Goal: Task Accomplishment & Management: Use online tool/utility

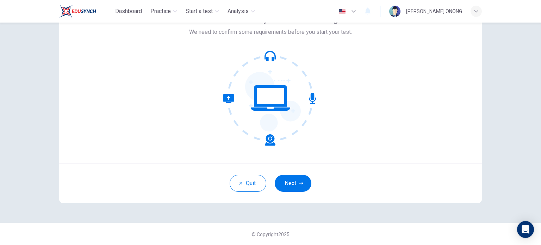
scroll to position [13, 0]
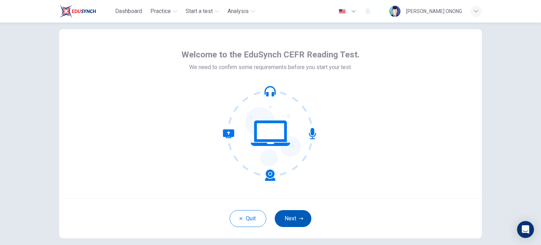
click at [299, 218] on icon "button" at bounding box center [301, 218] width 4 height 4
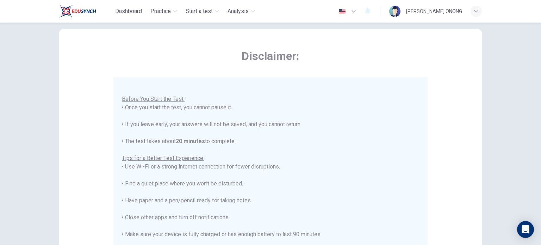
scroll to position [8, 0]
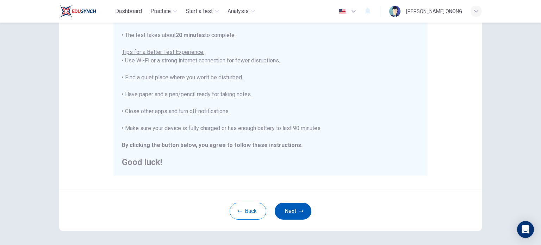
click at [296, 213] on button "Next" at bounding box center [293, 210] width 37 height 17
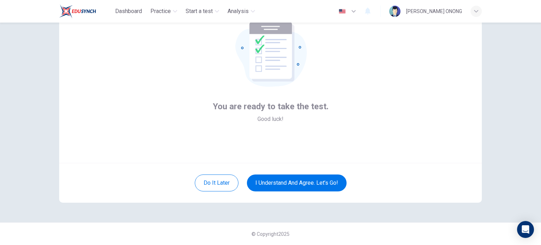
scroll to position [48, 0]
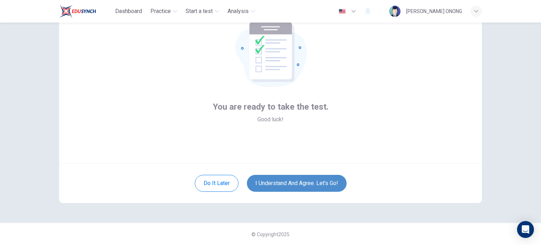
click at [304, 186] on button "I understand and agree. Let’s go!" at bounding box center [297, 183] width 100 height 17
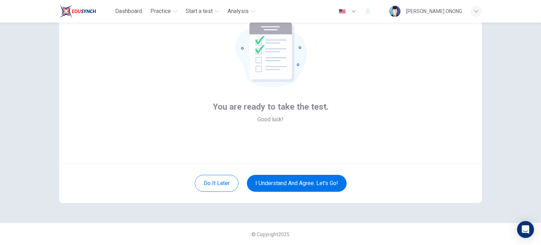
scroll to position [7, 0]
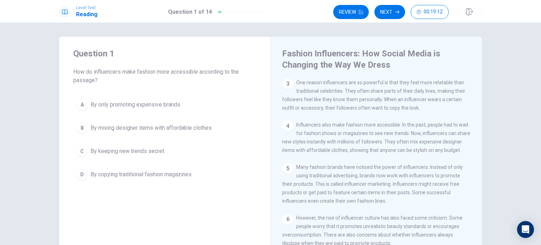
scroll to position [106, 0]
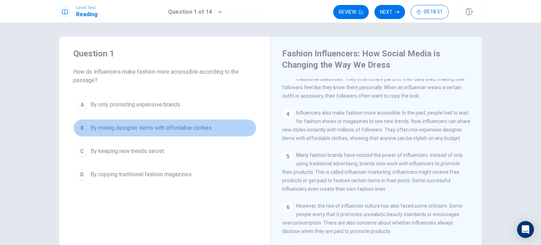
click at [82, 126] on div "B" at bounding box center [81, 127] width 11 height 11
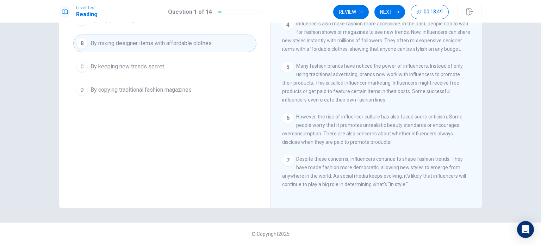
scroll to position [0, 0]
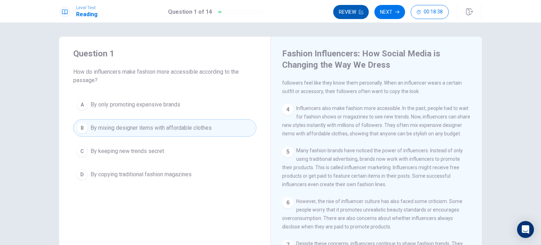
click at [357, 17] on button "Review" at bounding box center [351, 12] width 36 height 14
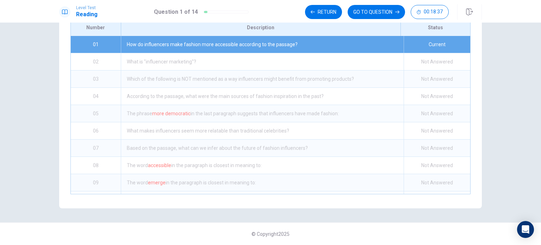
scroll to position [111, 0]
click at [358, 18] on button "GO TO QUESTION" at bounding box center [375, 12] width 57 height 14
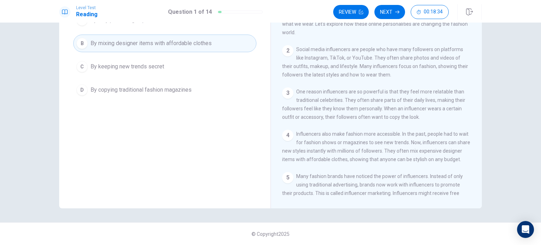
scroll to position [84, 0]
click at [379, 13] on button "Next" at bounding box center [389, 12] width 31 height 14
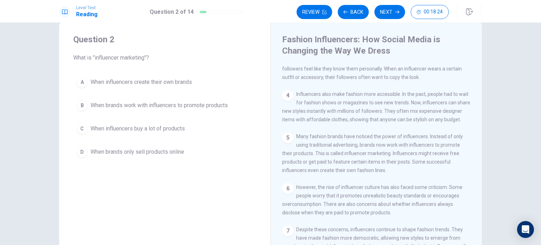
scroll to position [127, 0]
click at [92, 108] on span "When brands work with influencers to promote products" at bounding box center [158, 105] width 137 height 8
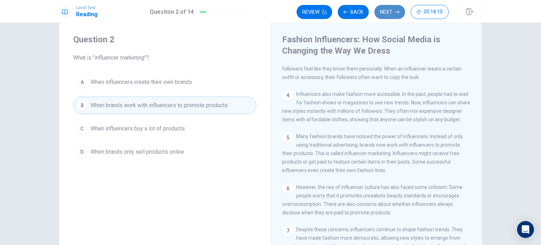
click at [386, 9] on button "Next" at bounding box center [389, 12] width 31 height 14
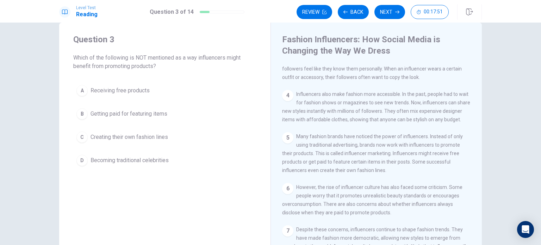
click at [107, 163] on span "Becoming traditional celebrities" at bounding box center [129, 160] width 78 height 8
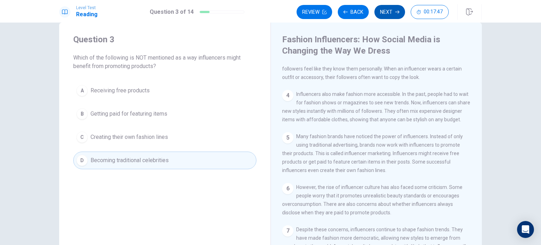
click at [383, 16] on button "Next" at bounding box center [389, 12] width 31 height 14
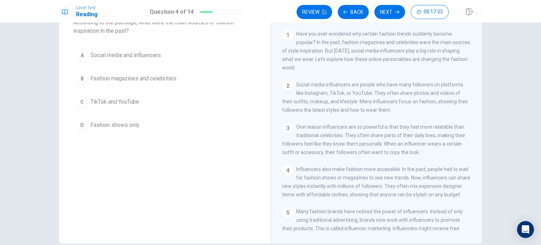
scroll to position [14, 0]
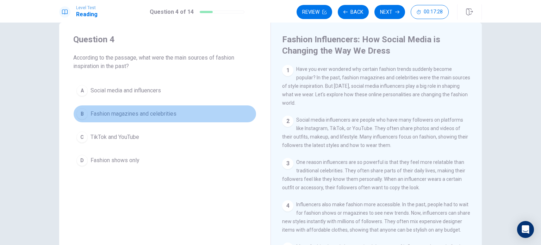
click at [80, 114] on div "B" at bounding box center [81, 113] width 11 height 11
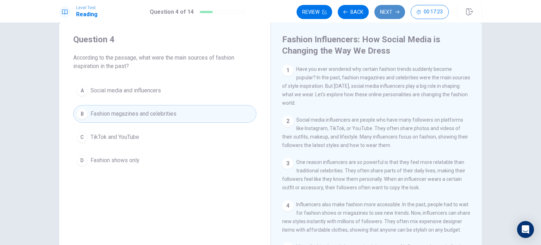
click at [391, 8] on button "Next" at bounding box center [389, 12] width 31 height 14
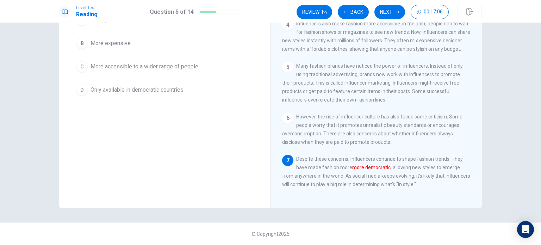
scroll to position [49, 0]
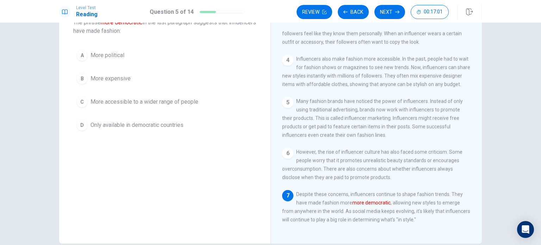
click at [174, 99] on span "More accessible to a wider range of people" at bounding box center [144, 101] width 108 height 8
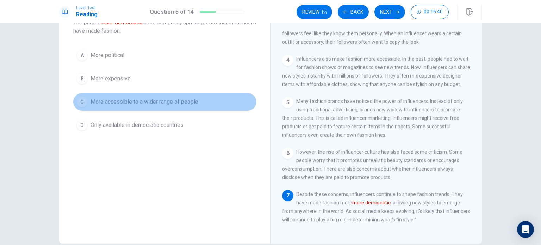
click at [184, 100] on span "More accessible to a wider range of people" at bounding box center [144, 101] width 108 height 8
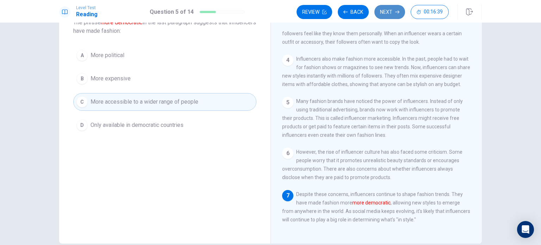
click at [386, 14] on button "Next" at bounding box center [389, 12] width 31 height 14
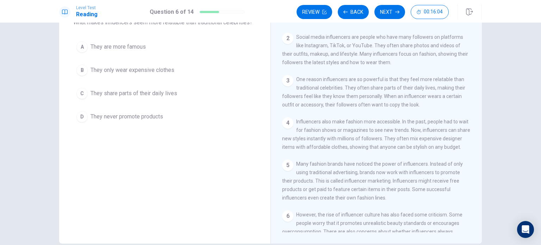
scroll to position [21, 0]
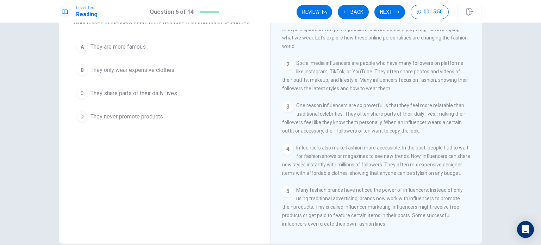
click at [133, 94] on span "They share parts of their daily lives" at bounding box center [133, 93] width 87 height 8
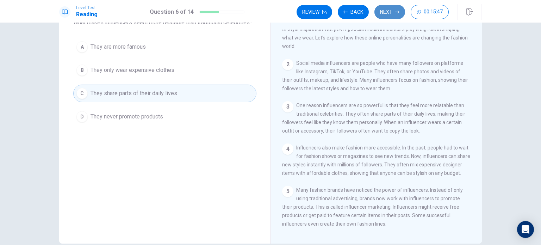
click at [387, 13] on button "Next" at bounding box center [389, 12] width 31 height 14
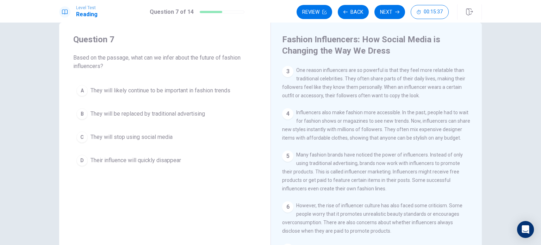
scroll to position [127, 0]
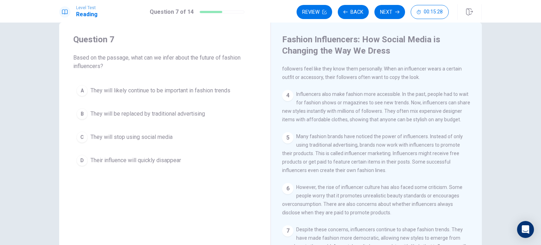
click at [110, 92] on span "They will likely continue to be important in fashion trends" at bounding box center [160, 90] width 140 height 8
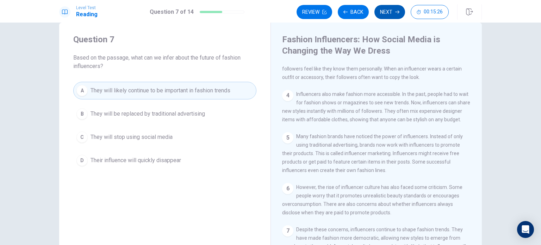
click at [380, 10] on button "Next" at bounding box center [389, 12] width 31 height 14
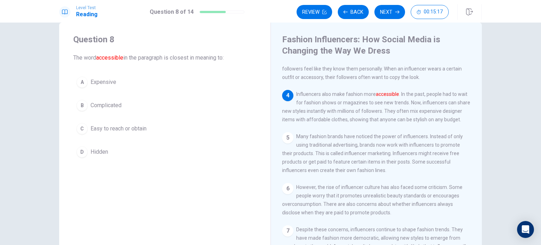
click at [102, 130] on span "Easy to reach or obtain" at bounding box center [118, 128] width 56 height 8
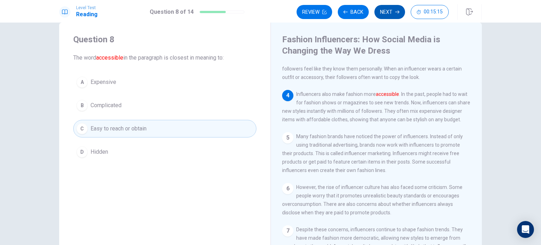
click at [381, 12] on button "Next" at bounding box center [389, 12] width 31 height 14
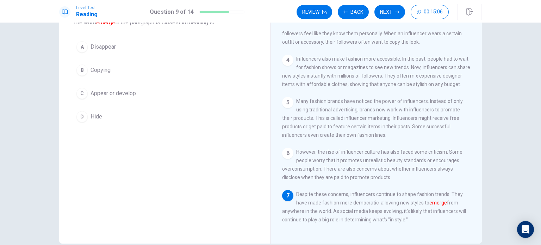
click at [116, 96] on span "Appear or develop" at bounding box center [112, 93] width 45 height 8
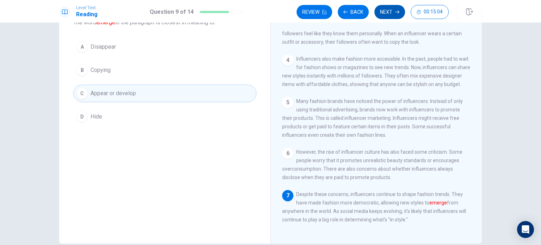
click at [387, 15] on button "Next" at bounding box center [389, 12] width 31 height 14
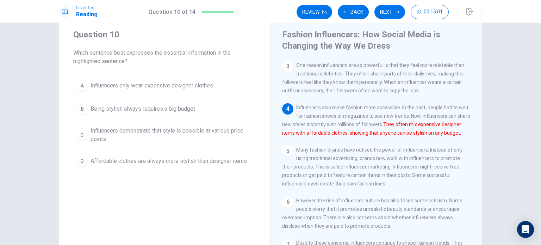
scroll to position [14, 0]
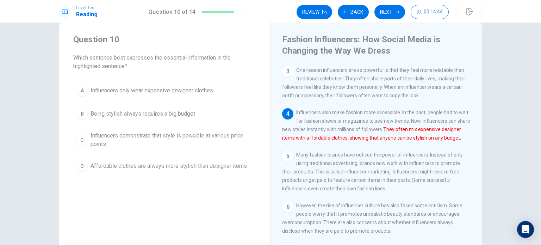
click at [95, 145] on span "Influencers demonstrate that style is possible at various price points" at bounding box center [171, 139] width 163 height 17
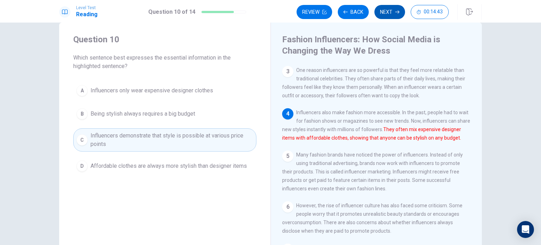
click at [380, 11] on button "Next" at bounding box center [389, 12] width 31 height 14
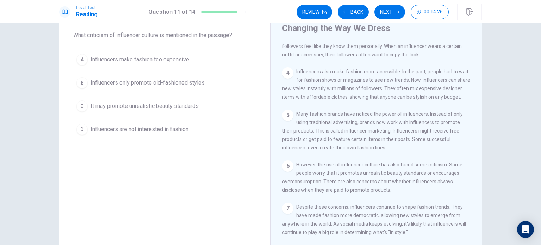
scroll to position [49, 0]
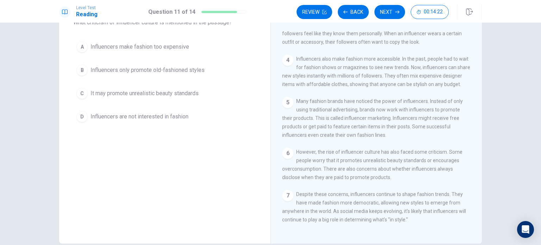
click at [169, 96] on span "It may promote unrealistic beauty standards" at bounding box center [144, 93] width 108 height 8
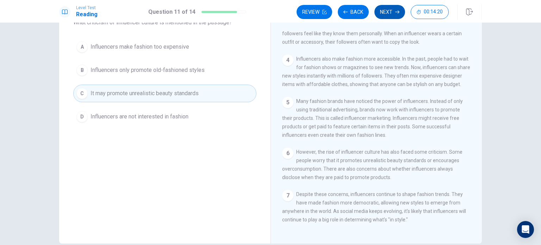
click at [383, 8] on button "Next" at bounding box center [389, 12] width 31 height 14
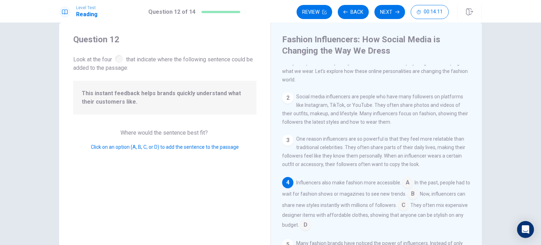
scroll to position [70, 0]
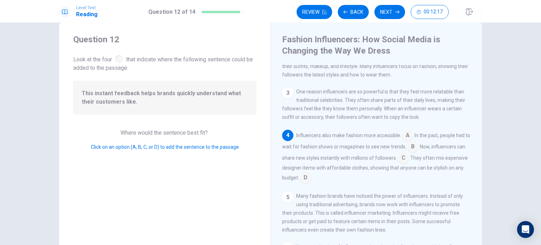
click at [311, 182] on input at bounding box center [304, 177] width 11 height 11
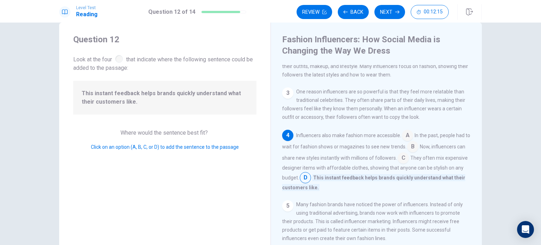
click at [418, 150] on input at bounding box center [412, 146] width 11 height 11
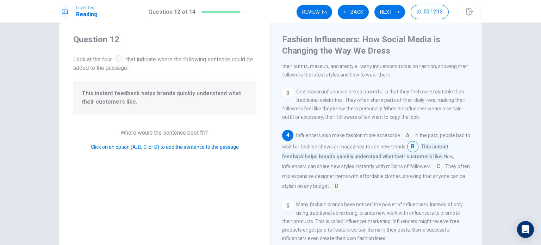
click at [406, 141] on input at bounding box center [407, 135] width 11 height 11
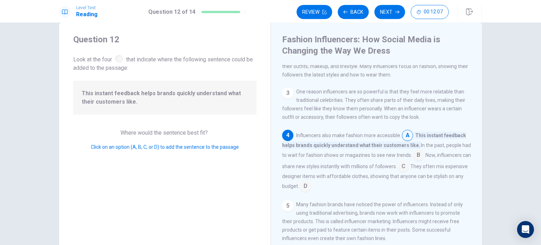
click at [413, 158] on input at bounding box center [417, 155] width 11 height 11
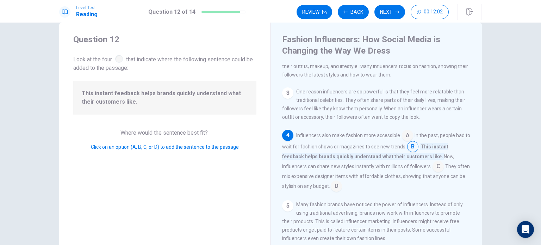
click at [437, 172] on input at bounding box center [437, 166] width 11 height 11
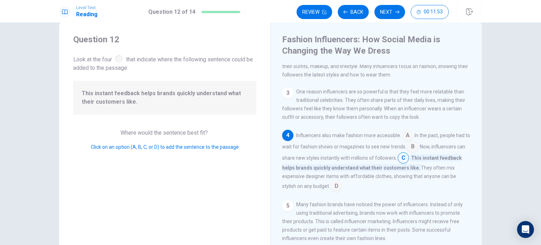
click at [403, 141] on input at bounding box center [407, 135] width 11 height 11
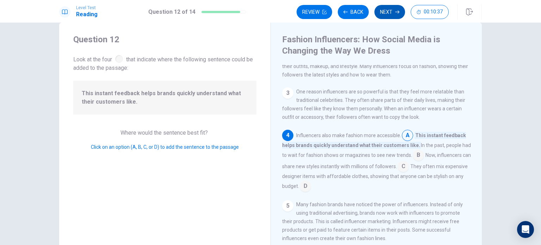
click at [381, 17] on button "Next" at bounding box center [389, 12] width 31 height 14
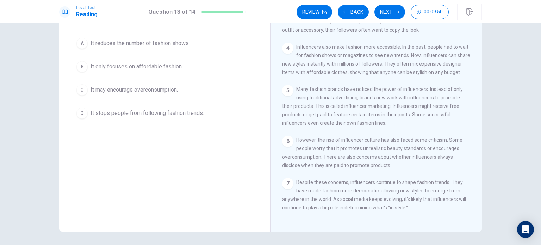
scroll to position [49, 0]
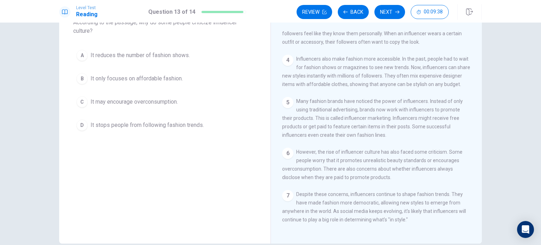
click at [160, 102] on span "It may encourage overconsumption." at bounding box center [133, 101] width 87 height 8
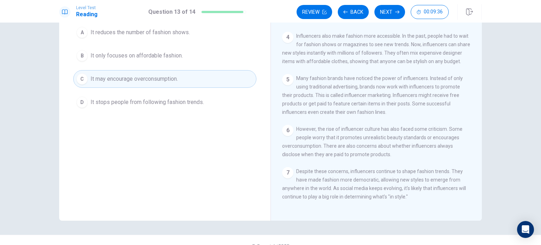
scroll to position [84, 0]
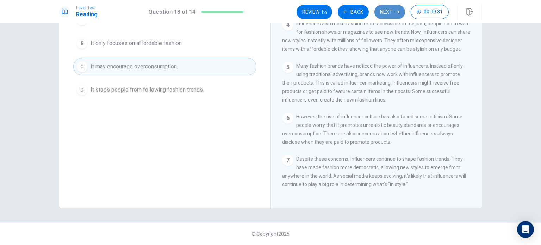
click at [391, 12] on button "Next" at bounding box center [389, 12] width 31 height 14
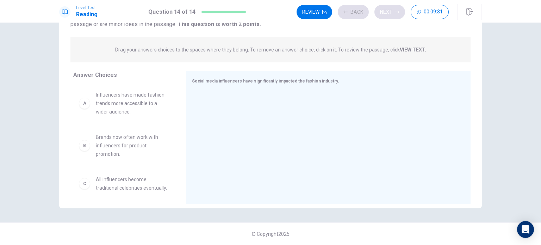
scroll to position [73, 0]
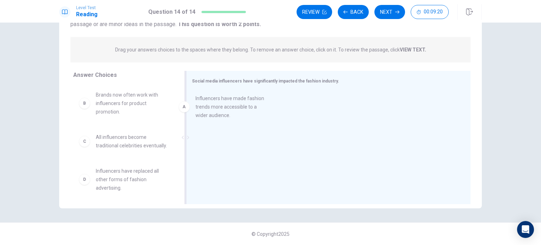
drag, startPoint x: 131, startPoint y: 112, endPoint x: 234, endPoint y: 117, distance: 102.5
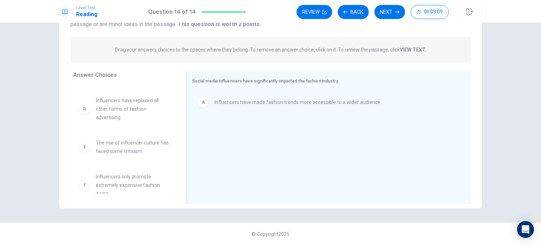
scroll to position [89, 0]
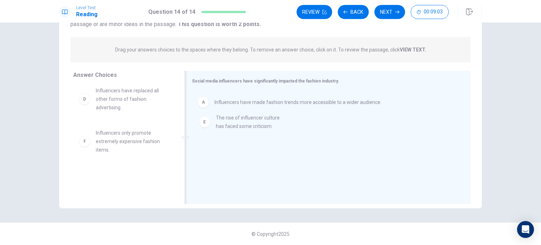
drag, startPoint x: 125, startPoint y: 141, endPoint x: 253, endPoint y: 125, distance: 128.4
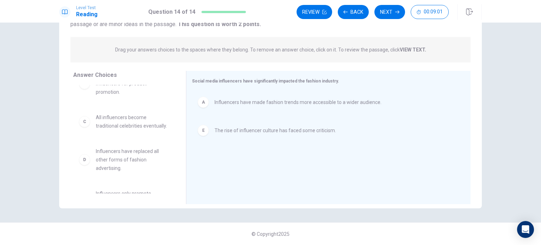
scroll to position [0, 0]
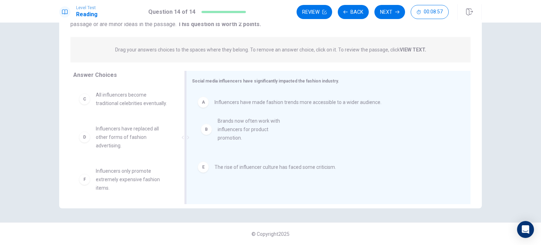
drag, startPoint x: 130, startPoint y: 108, endPoint x: 257, endPoint y: 141, distance: 131.4
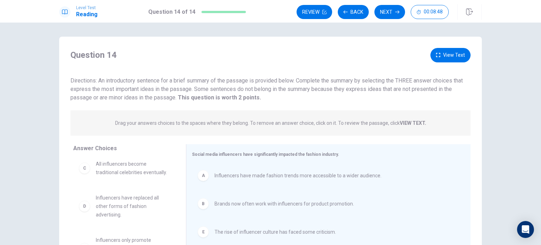
click at [440, 51] on button "View Text" at bounding box center [450, 55] width 40 height 14
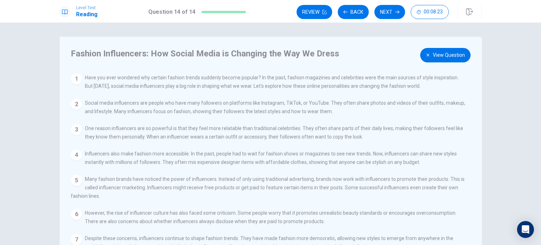
click at [434, 50] on button "View Question" at bounding box center [445, 55] width 50 height 14
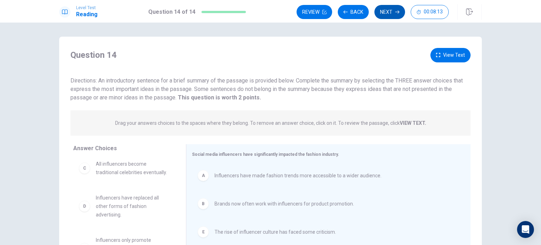
click at [387, 10] on button "Next" at bounding box center [389, 12] width 31 height 14
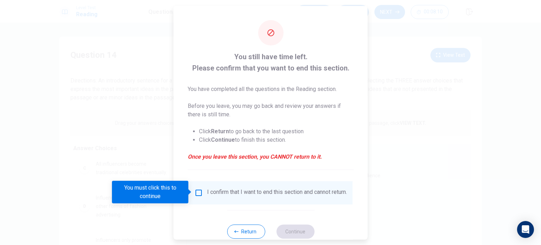
scroll to position [18, 0]
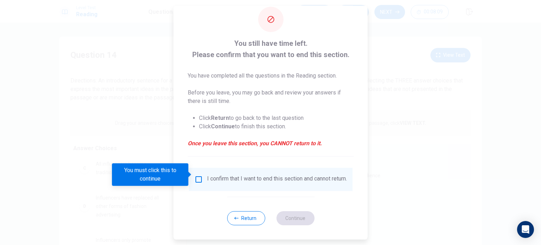
click at [197, 176] on input "You must click this to continue" at bounding box center [198, 179] width 8 height 8
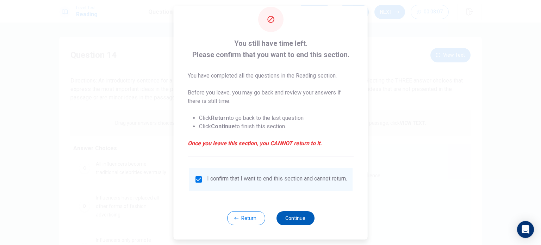
click at [291, 214] on button "Continue" at bounding box center [295, 218] width 38 height 14
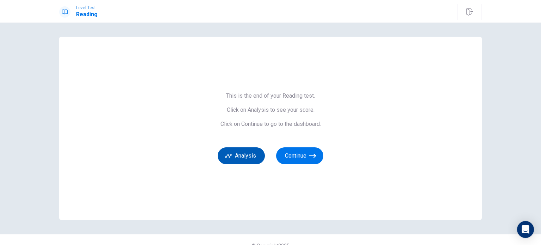
click at [250, 159] on button "Analysis" at bounding box center [240, 155] width 47 height 17
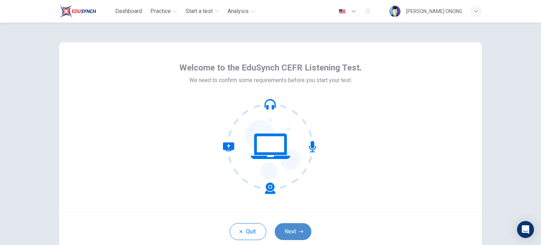
click at [300, 228] on button "Next" at bounding box center [293, 231] width 37 height 17
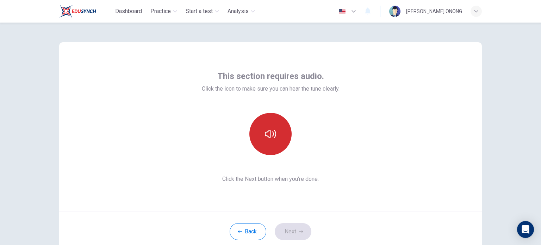
click at [278, 139] on button "button" at bounding box center [270, 134] width 42 height 42
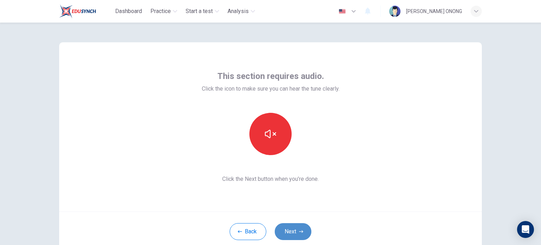
click at [286, 229] on button "Next" at bounding box center [293, 231] width 37 height 17
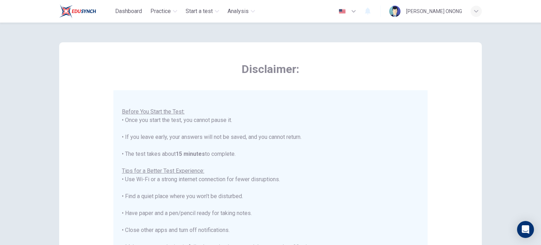
scroll to position [35, 0]
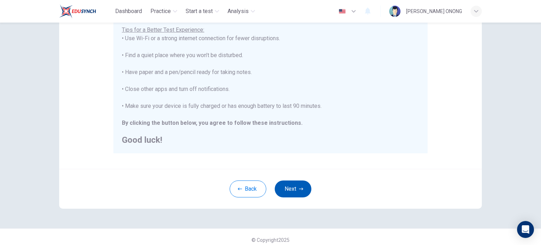
click at [282, 190] on button "Next" at bounding box center [293, 188] width 37 height 17
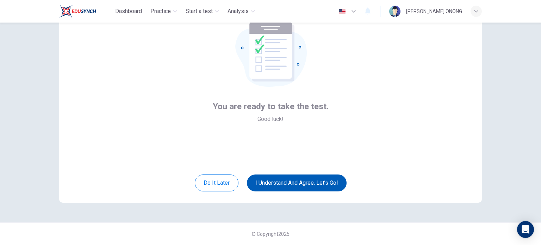
scroll to position [48, 0]
click at [284, 181] on button "I understand and agree. Let’s go!" at bounding box center [297, 183] width 100 height 17
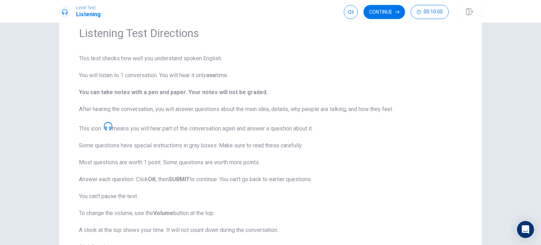
scroll to position [22, 0]
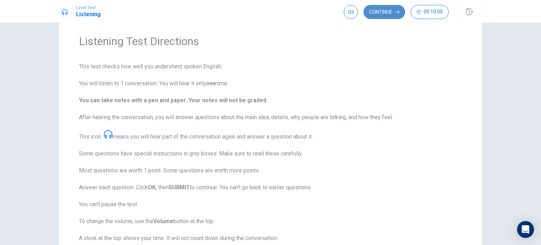
click at [384, 11] on button "Continue" at bounding box center [384, 12] width 42 height 14
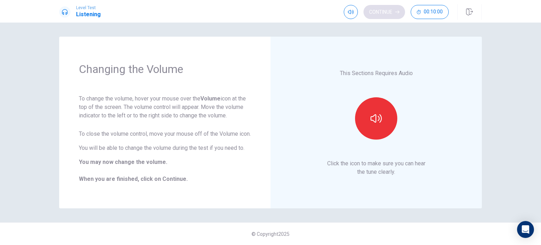
scroll to position [0, 0]
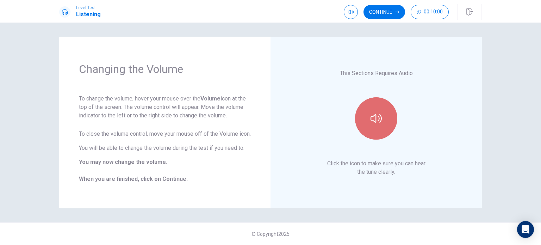
click at [388, 119] on button "button" at bounding box center [376, 118] width 42 height 42
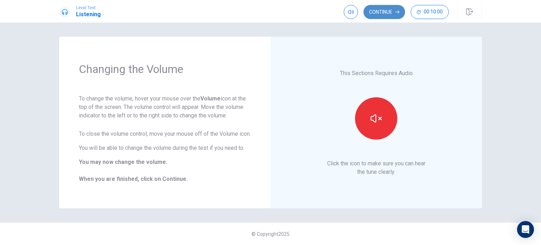
click at [380, 10] on button "Continue" at bounding box center [384, 12] width 42 height 14
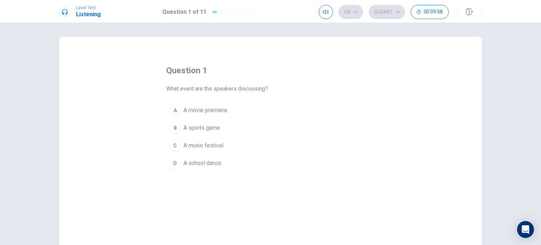
click at [177, 145] on div "C" at bounding box center [174, 145] width 11 height 11
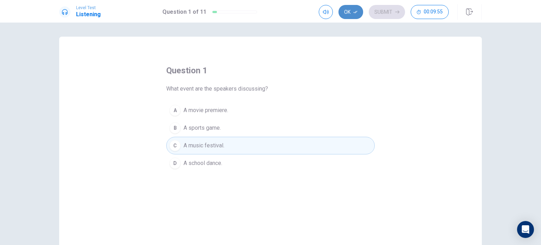
click at [353, 12] on icon "button" at bounding box center [355, 12] width 4 height 4
click at [384, 14] on button "Submit" at bounding box center [386, 12] width 36 height 14
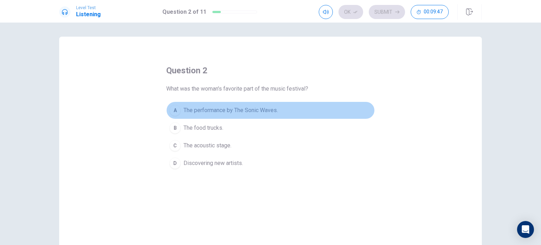
click at [237, 111] on span "The performance by The Sonic Waves." at bounding box center [230, 110] width 94 height 8
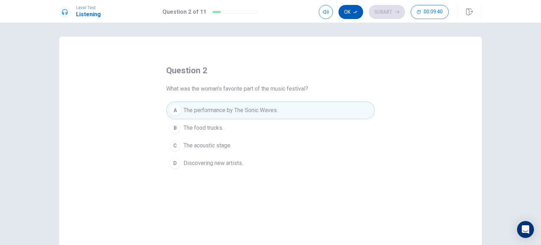
click at [351, 14] on button "Ok" at bounding box center [350, 12] width 25 height 14
click at [401, 11] on button "Submit" at bounding box center [386, 12] width 36 height 14
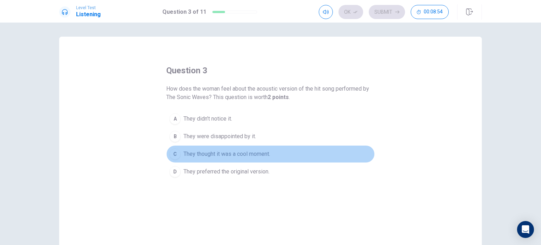
click at [254, 153] on span "They thought it was a cool moment." at bounding box center [226, 154] width 87 height 8
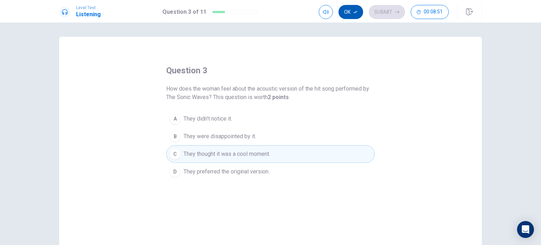
click at [353, 12] on button "Ok" at bounding box center [350, 12] width 25 height 14
click at [385, 10] on button "Submit" at bounding box center [386, 12] width 36 height 14
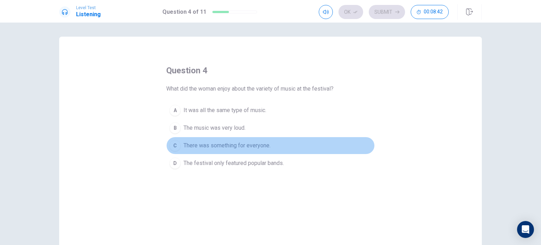
click at [183, 146] on span "There was something for everyone." at bounding box center [226, 145] width 87 height 8
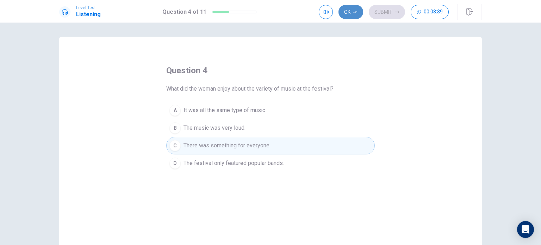
click at [353, 14] on icon "button" at bounding box center [355, 12] width 4 height 4
click at [394, 14] on button "Submit" at bounding box center [386, 12] width 36 height 14
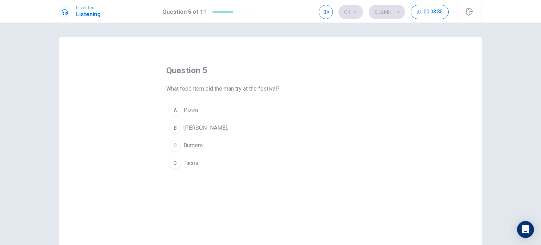
click at [209, 126] on span "Sushi burrito." at bounding box center [205, 128] width 44 height 8
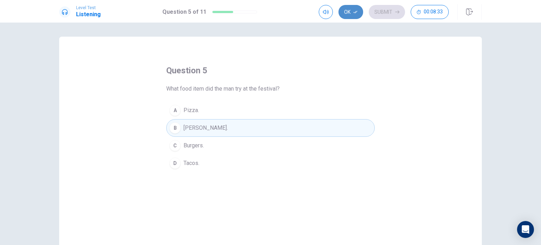
click at [355, 12] on icon "button" at bounding box center [355, 12] width 4 height 4
click at [379, 11] on button "Submit" at bounding box center [386, 12] width 36 height 14
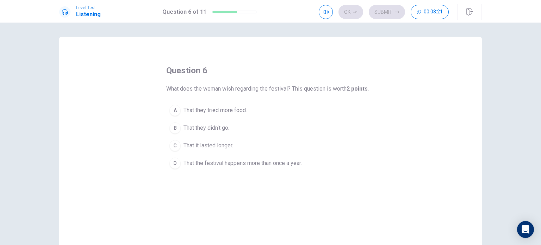
click at [227, 159] on span "That the festival happens more than once a year." at bounding box center [242, 163] width 118 height 8
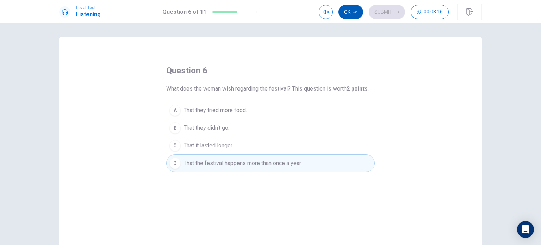
click at [355, 13] on icon "button" at bounding box center [355, 12] width 4 height 4
click at [372, 7] on button "Submit" at bounding box center [386, 12] width 36 height 14
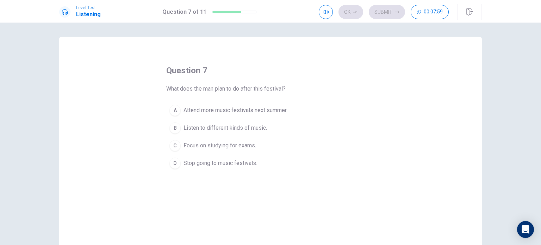
click at [212, 112] on span "Attend more music festivals next summer." at bounding box center [235, 110] width 104 height 8
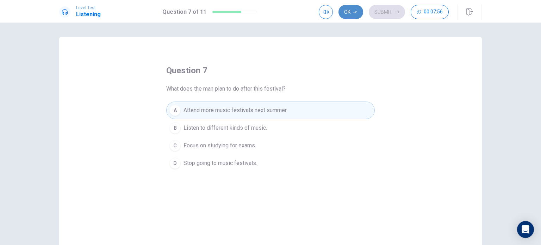
click at [351, 14] on button "Ok" at bounding box center [350, 12] width 25 height 14
click at [380, 12] on button "Submit" at bounding box center [386, 12] width 36 height 14
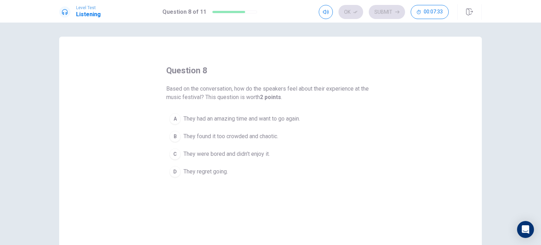
click at [229, 117] on span "They had an amazing time and want to go again." at bounding box center [241, 118] width 116 height 8
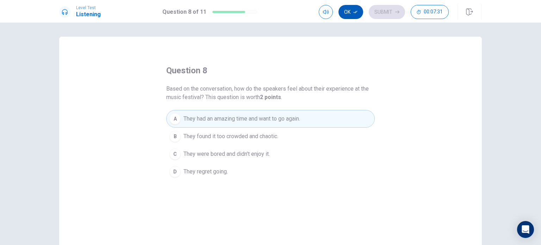
click at [350, 13] on button "Ok" at bounding box center [350, 12] width 25 height 14
click at [390, 16] on button "Submit" at bounding box center [386, 12] width 36 height 14
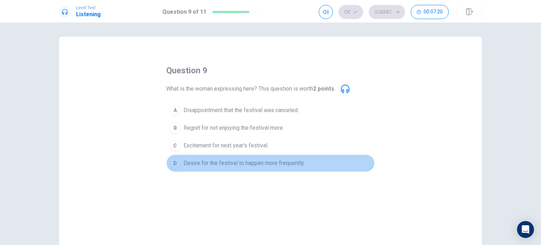
click at [221, 164] on span "Desire for the festival to happen more frequently." at bounding box center [243, 163] width 121 height 8
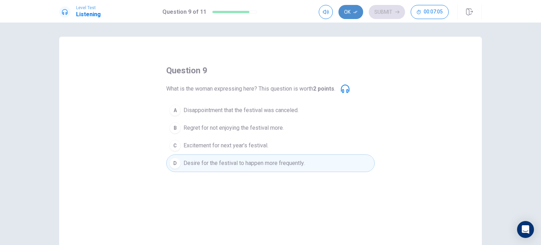
click at [347, 14] on button "Ok" at bounding box center [350, 12] width 25 height 14
click at [391, 9] on button "Submit" at bounding box center [386, 12] width 36 height 14
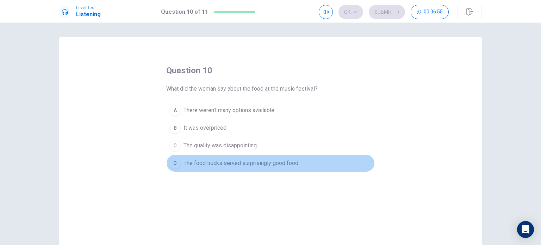
click at [210, 162] on span "The food trucks served surprisingly good food." at bounding box center [241, 163] width 116 height 8
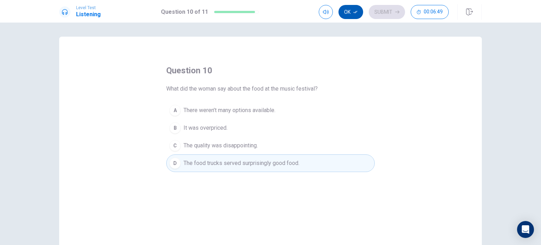
click at [357, 14] on icon "button" at bounding box center [355, 12] width 4 height 4
click at [358, 14] on div "Ok Submit 00:06:49" at bounding box center [383, 12] width 130 height 14
click at [375, 14] on button "Submit" at bounding box center [386, 12] width 36 height 14
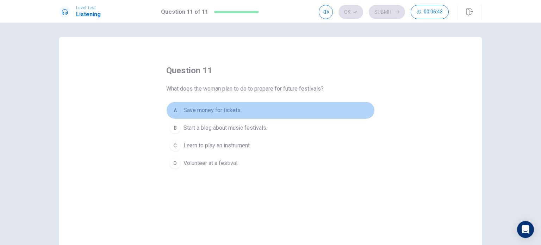
click at [234, 111] on span "Save money for tickets." at bounding box center [212, 110] width 58 height 8
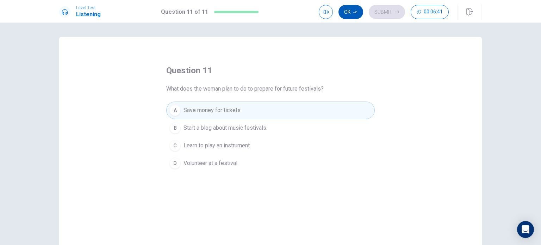
click at [352, 10] on button "Ok" at bounding box center [350, 12] width 25 height 14
click at [381, 9] on button "Submit" at bounding box center [386, 12] width 36 height 14
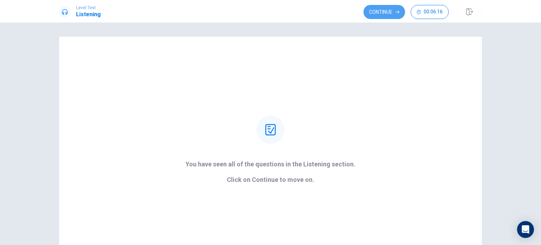
click at [381, 9] on button "Continue" at bounding box center [384, 12] width 42 height 14
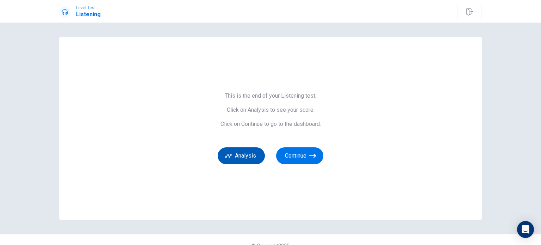
click at [245, 155] on button "Analysis" at bounding box center [240, 155] width 47 height 17
